Goal: Transaction & Acquisition: Obtain resource

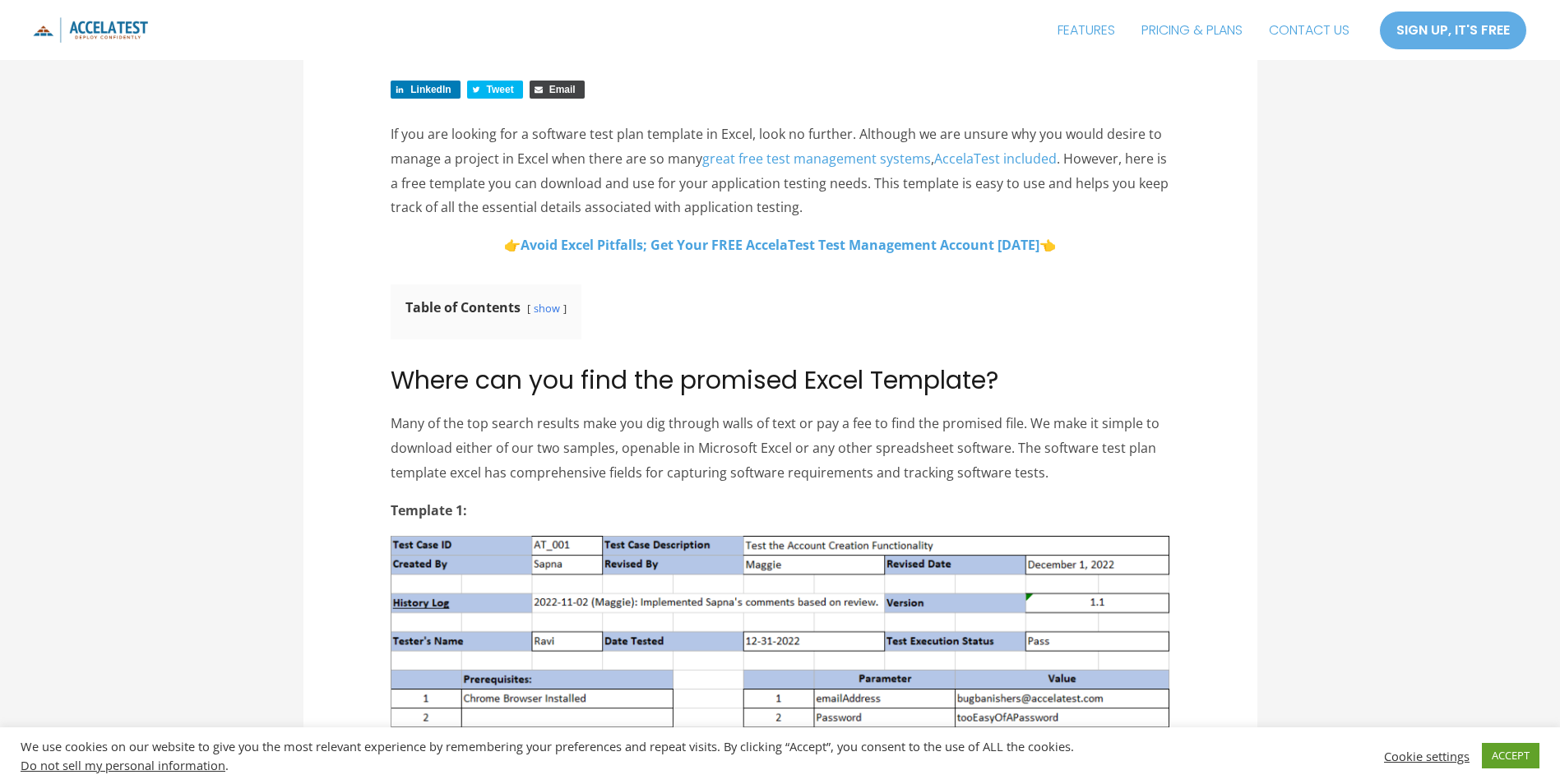
scroll to position [1425, 0]
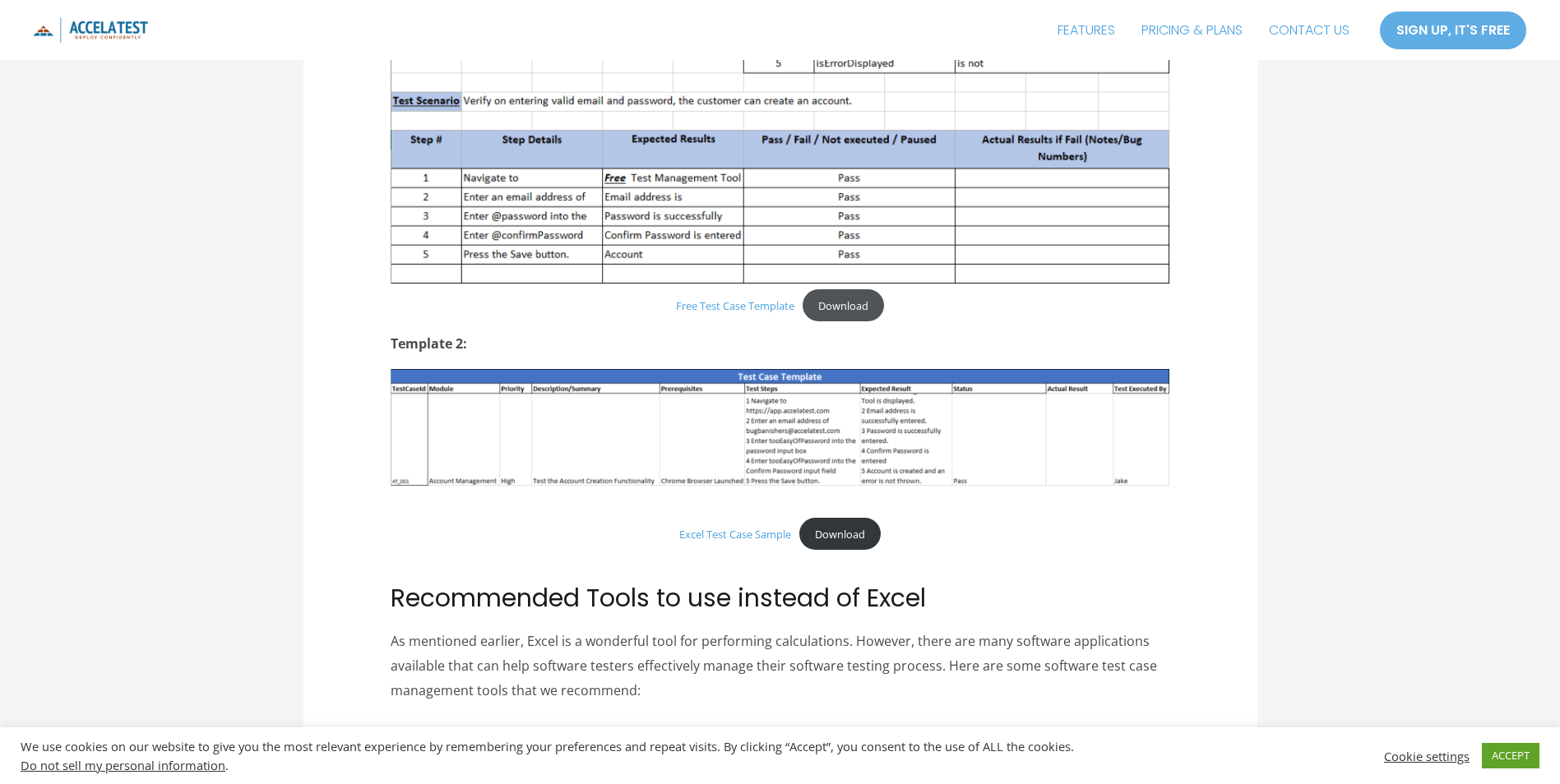
click at [824, 309] on link "Download" at bounding box center [843, 305] width 81 height 32
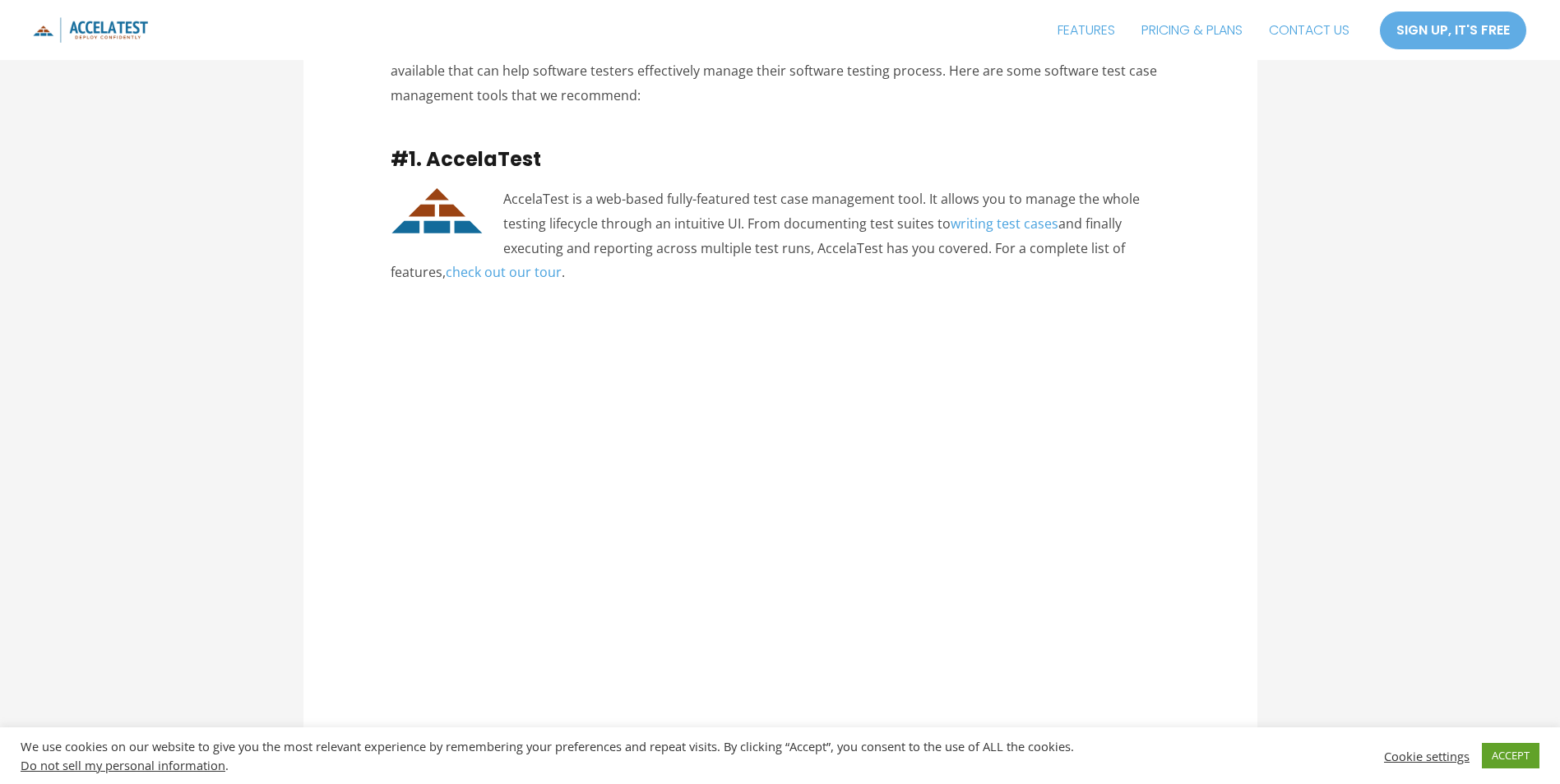
scroll to position [1594, 0]
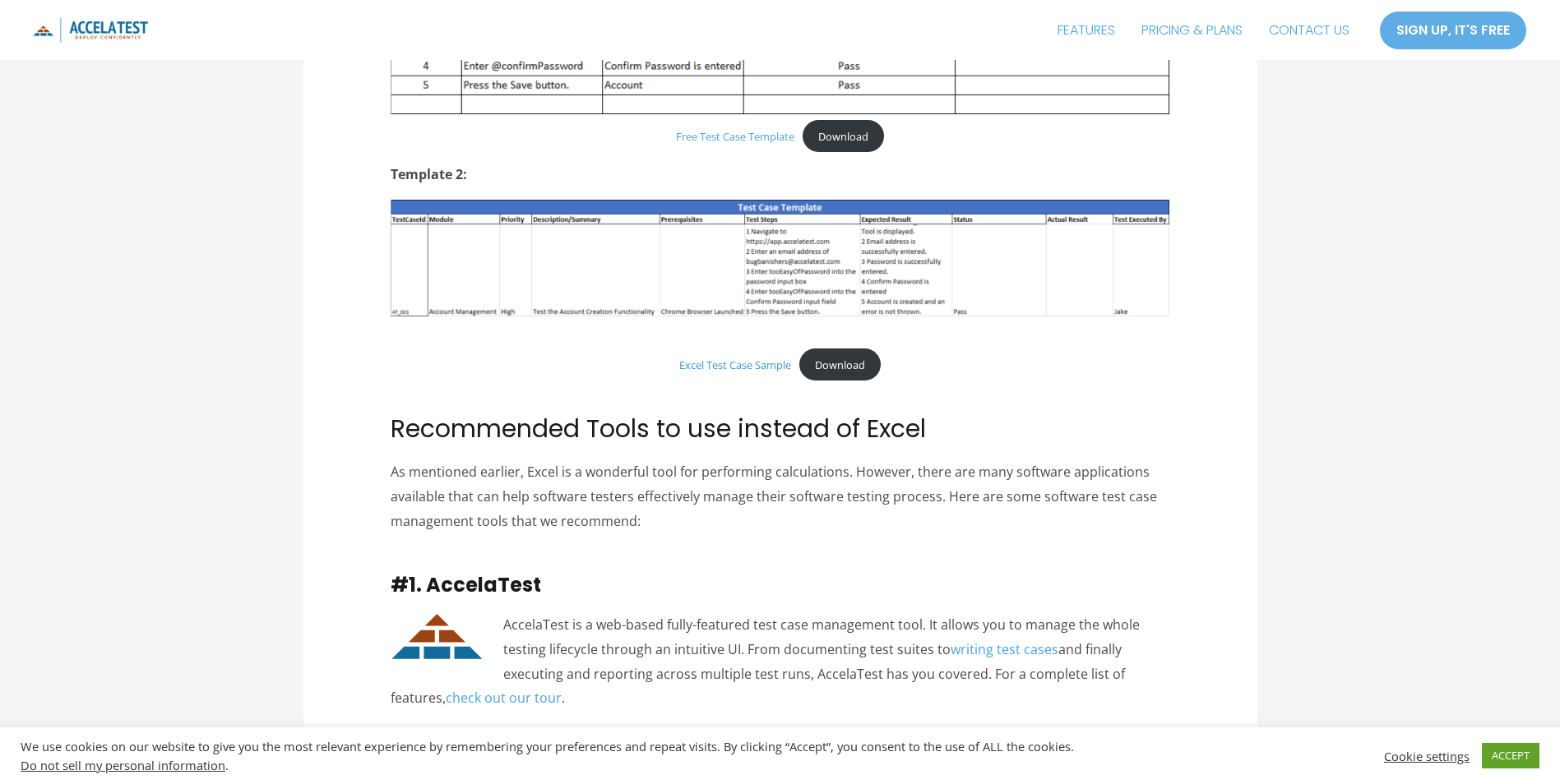
click at [736, 365] on link "Excel Test Case Sample" at bounding box center [736, 365] width 112 height 15
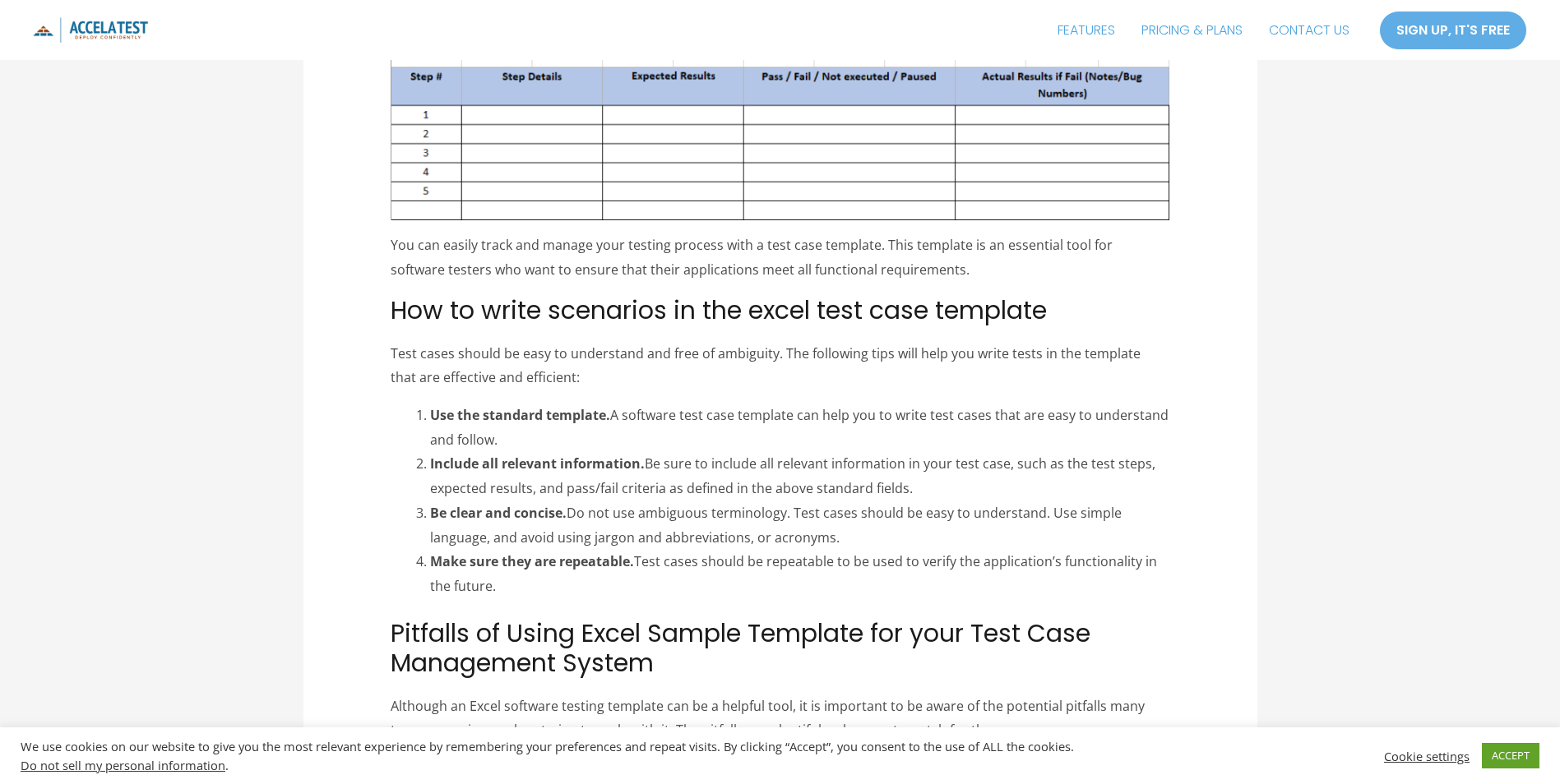
scroll to position [5120, 0]
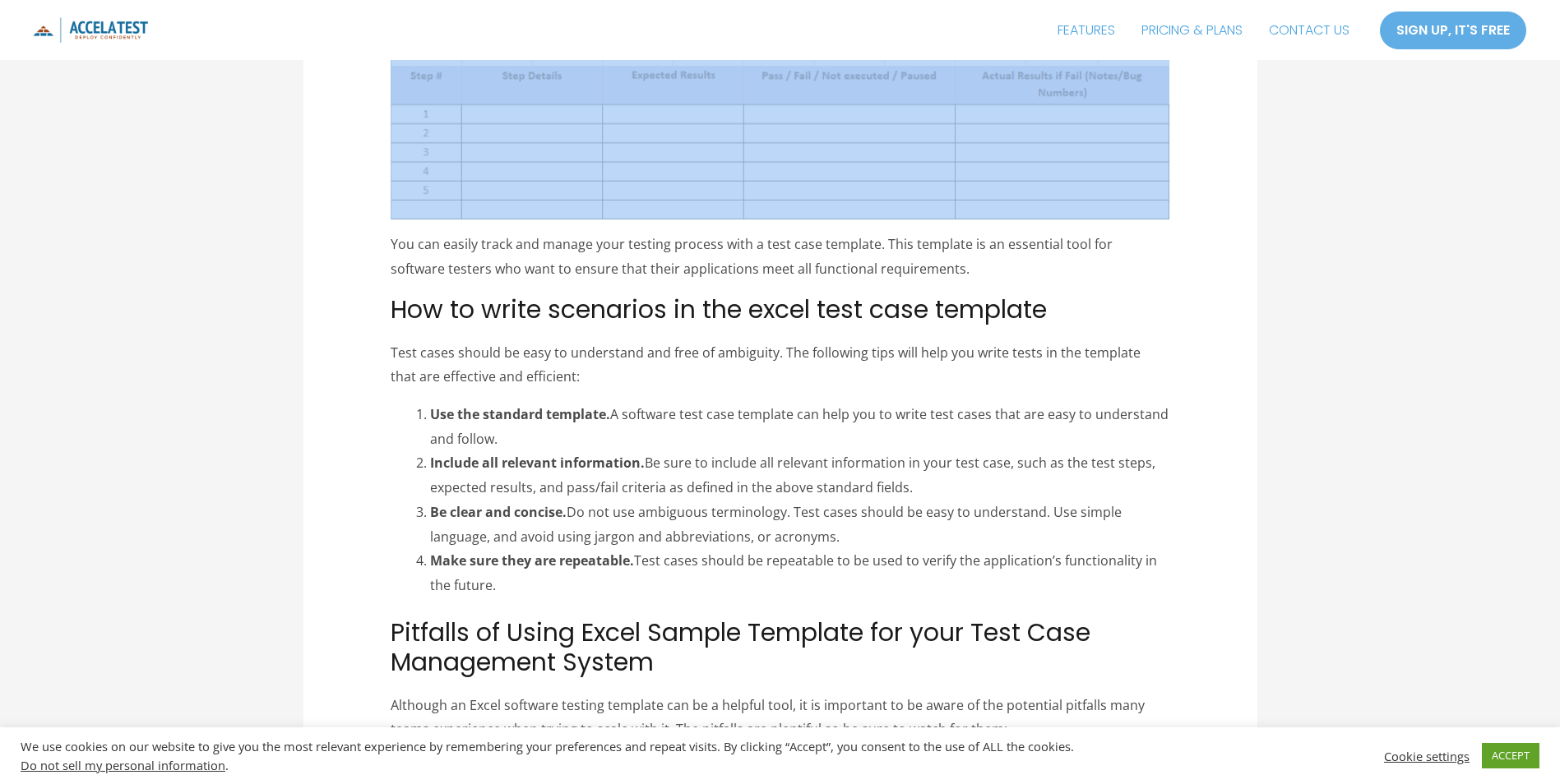
drag, startPoint x: 399, startPoint y: 155, endPoint x: 907, endPoint y: 90, distance: 512.1
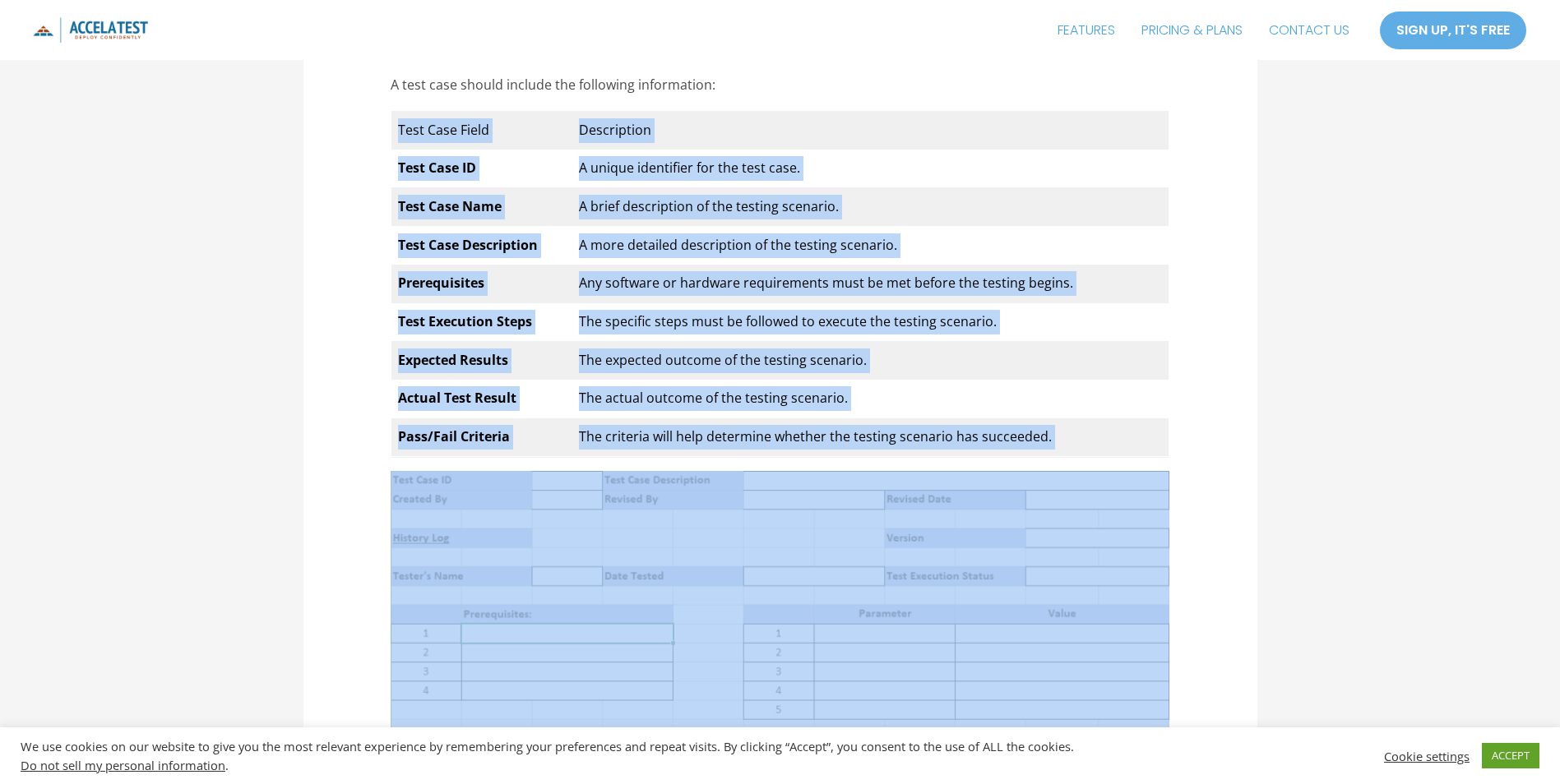
scroll to position [4407, 0]
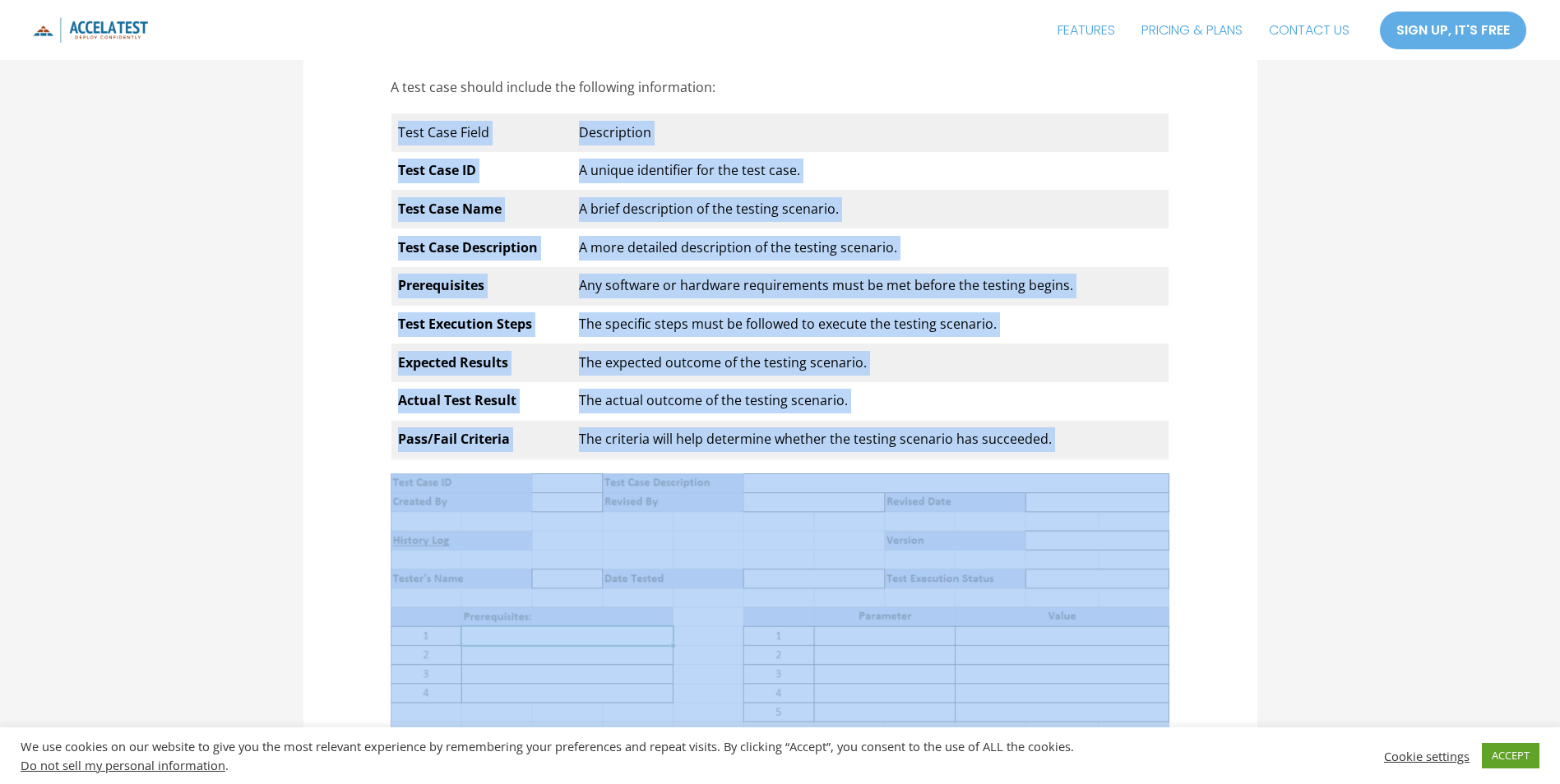
click at [1057, 421] on td "The actual outcome of the testing scenario." at bounding box center [870, 401] width 597 height 38
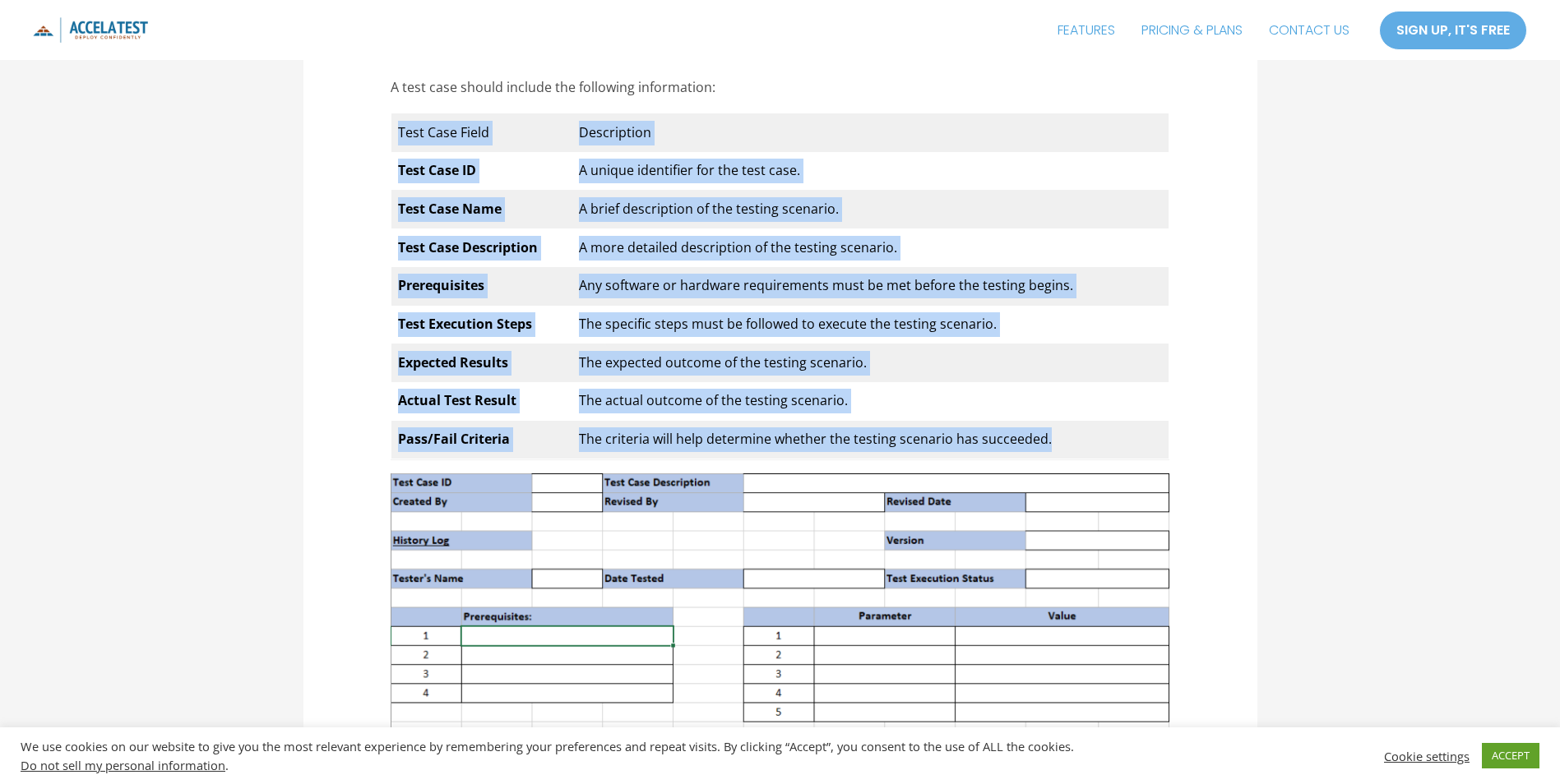
drag, startPoint x: 399, startPoint y: 162, endPoint x: 1045, endPoint y: 467, distance: 714.4
click at [1045, 458] on tbody "Test Case Field Description Test Case ID A unique identifier for the test case.…" at bounding box center [780, 285] width 778 height 345
copy tbody "Test Case Field Description Test Case ID A unique identifier for the test case.…"
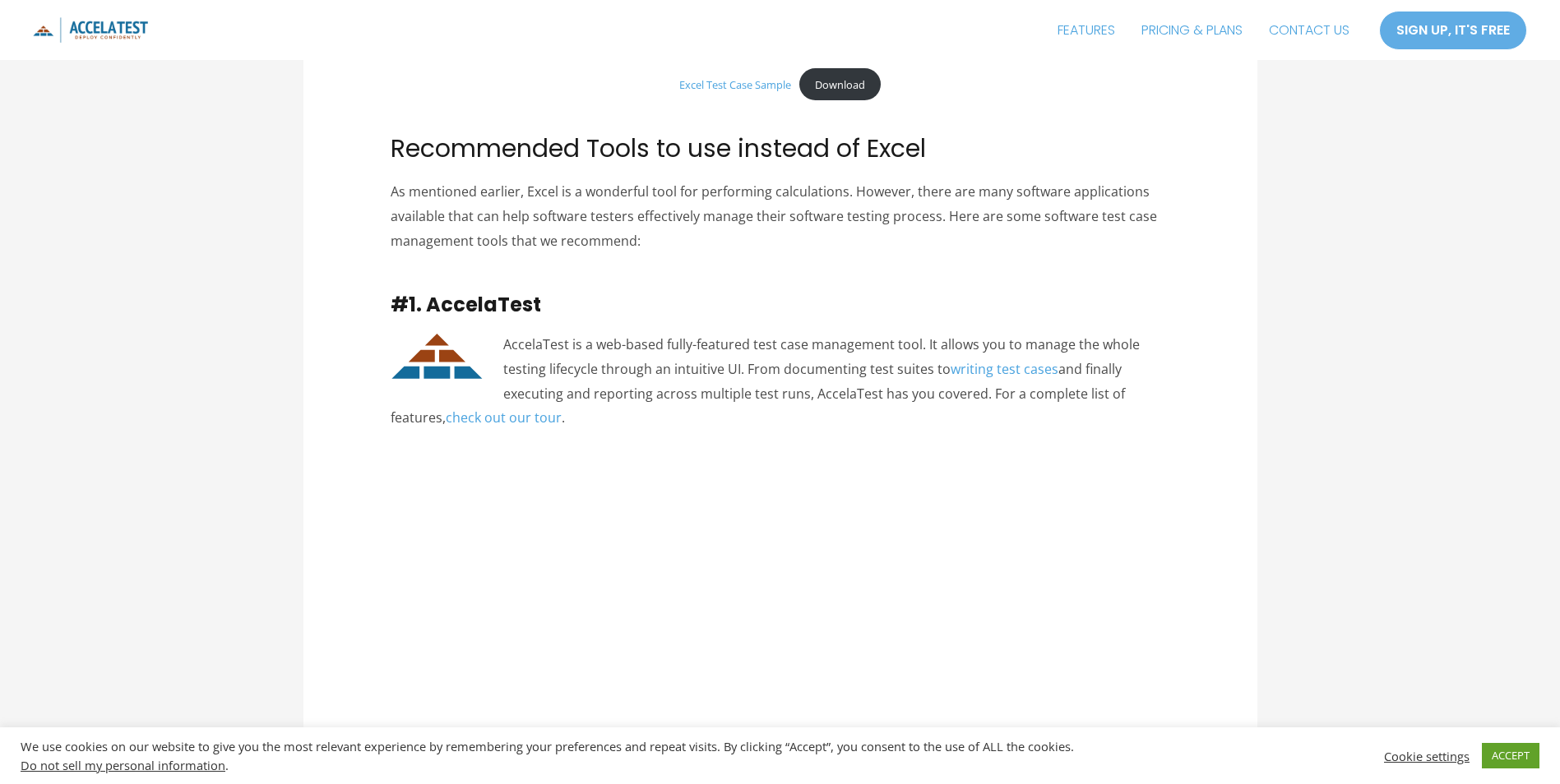
scroll to position [1709, 0]
